Goal: Task Accomplishment & Management: Manage account settings

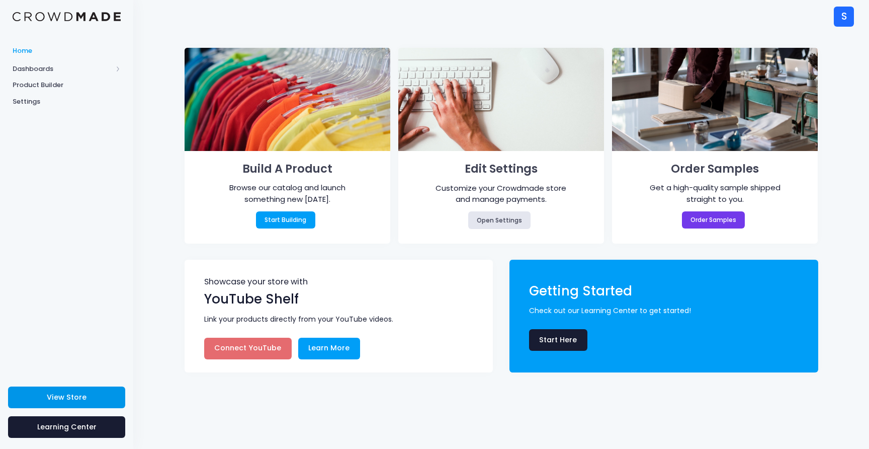
click at [75, 399] on span "View Store" at bounding box center [67, 397] width 40 height 10
click at [44, 107] on link "Settings" at bounding box center [66, 101] width 133 height 17
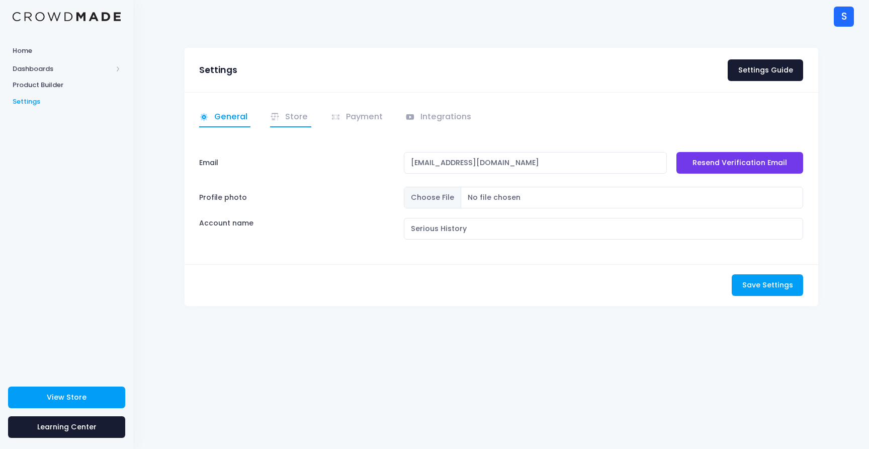
click at [294, 124] on link "Store" at bounding box center [290, 118] width 41 height 20
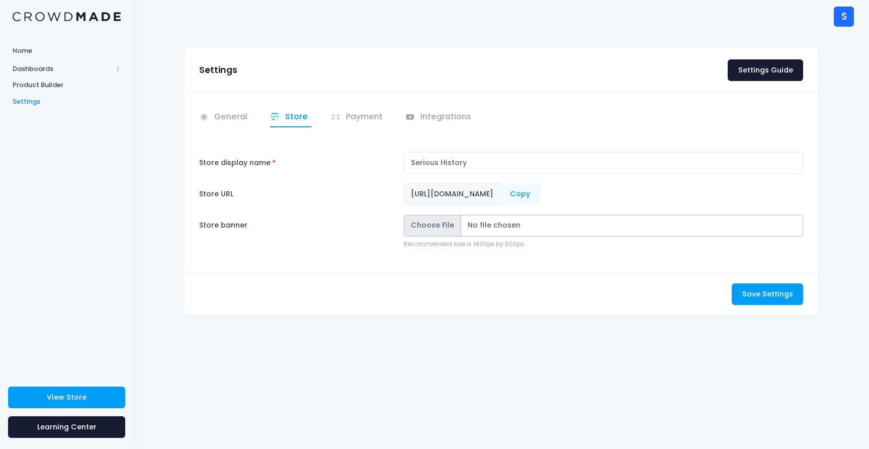
click at [444, 223] on input "Store banner" at bounding box center [604, 226] width 400 height 22
click at [442, 226] on input "Store banner" at bounding box center [604, 226] width 400 height 22
type input "C:\fakepath\richardbanner.png"
click at [773, 296] on span "Save Settings" at bounding box center [767, 294] width 51 height 10
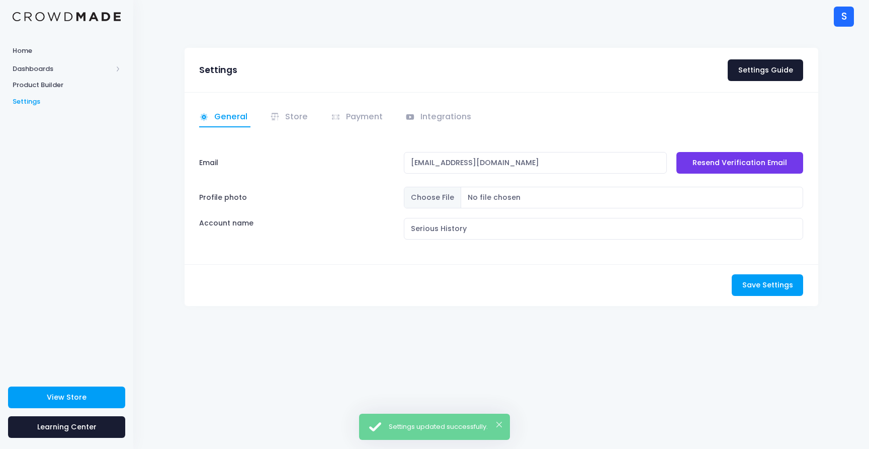
click at [37, 12] on link at bounding box center [67, 17] width 108 height 10
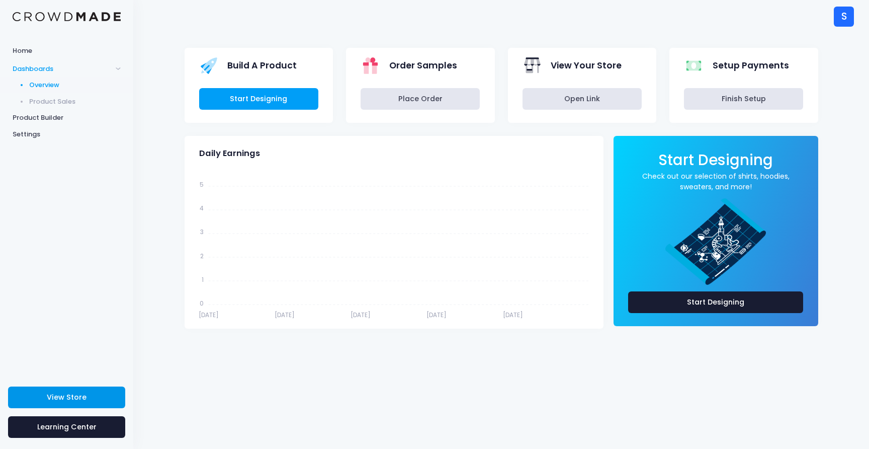
click at [75, 406] on link "View Store" at bounding box center [66, 397] width 117 height 22
